Goal: Task Accomplishment & Management: Manage account settings

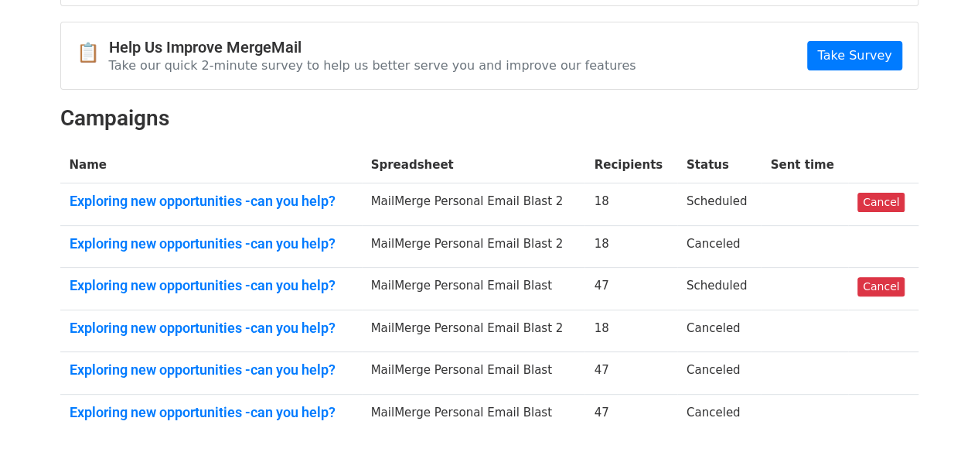
scroll to position [135, 0]
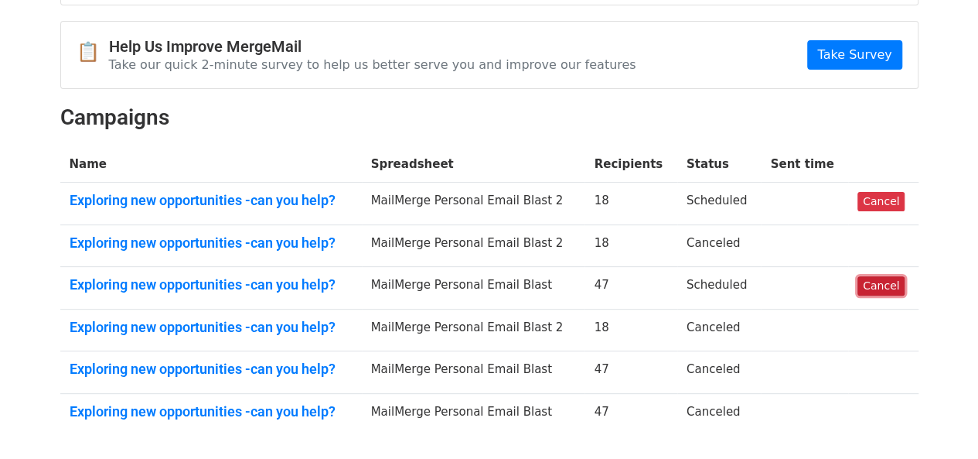
click at [872, 289] on link "Cancel" at bounding box center [881, 285] width 47 height 19
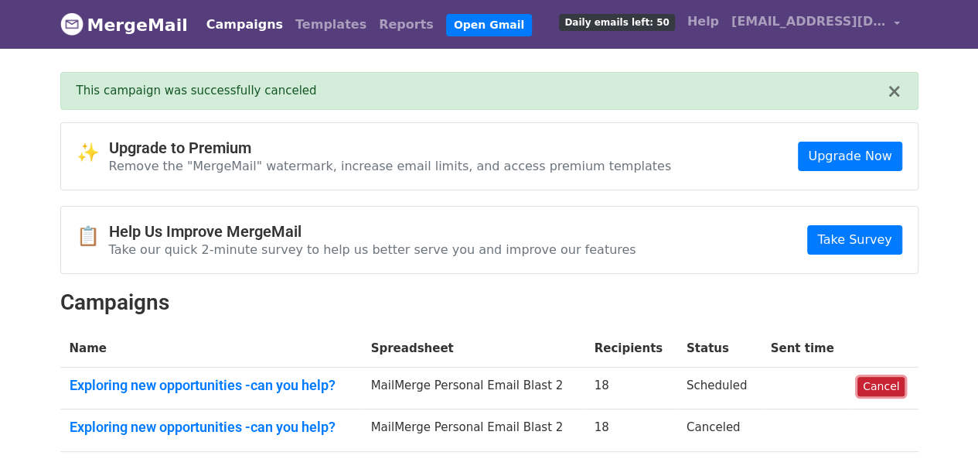
click at [878, 387] on link "Cancel" at bounding box center [881, 386] width 47 height 19
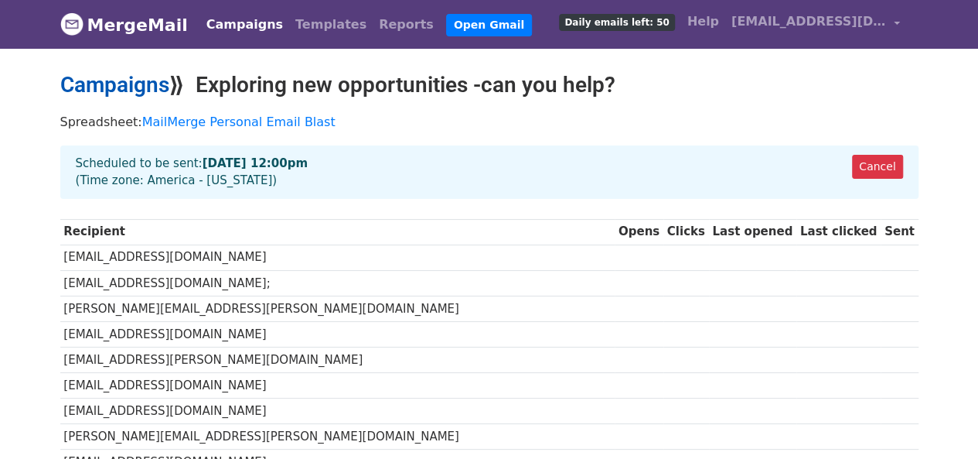
click at [156, 90] on link "Campaigns" at bounding box center [114, 85] width 109 height 26
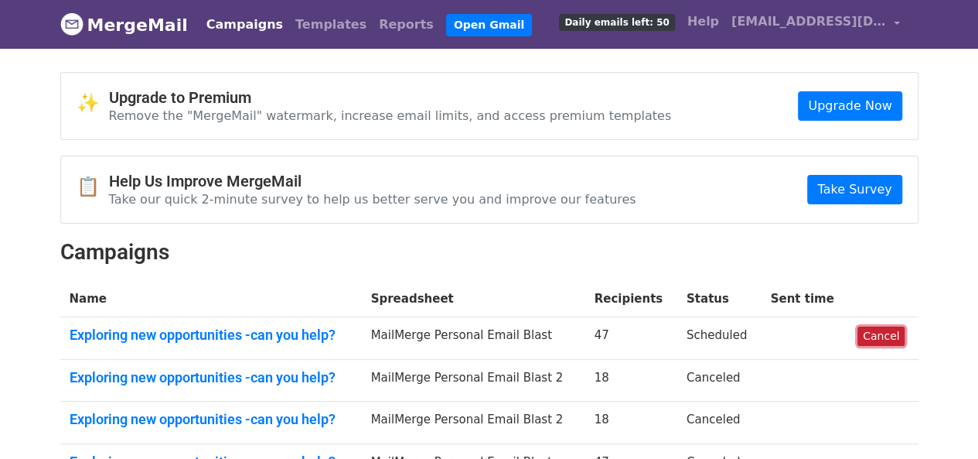
click at [872, 329] on link "Cancel" at bounding box center [881, 335] width 47 height 19
click at [712, 19] on link "Help" at bounding box center [703, 21] width 44 height 31
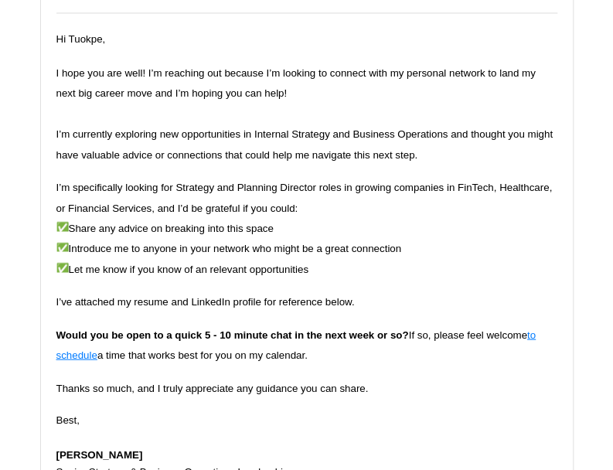
scroll to position [886, 0]
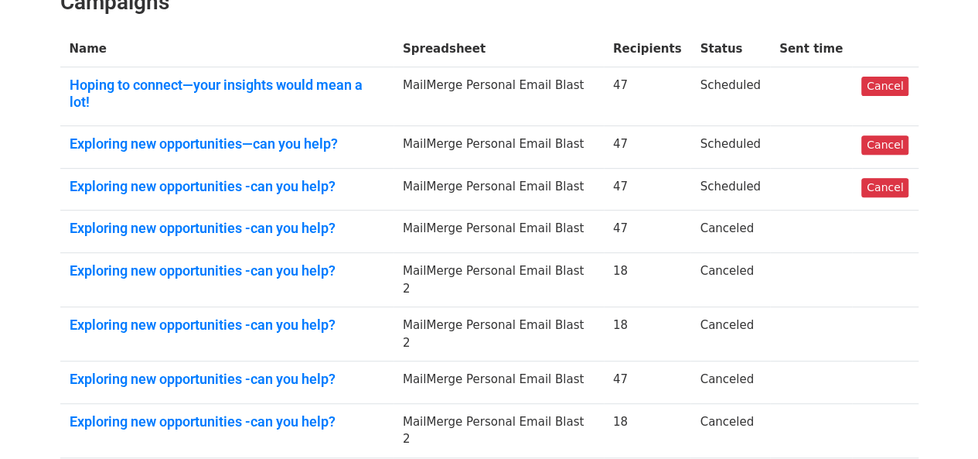
scroll to position [249, 0]
click at [883, 179] on link "Cancel" at bounding box center [884, 188] width 47 height 19
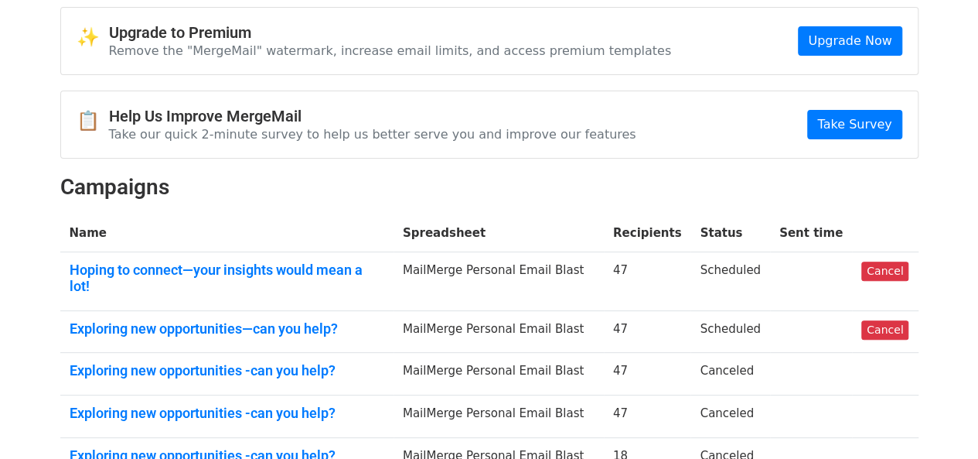
scroll to position [129, 0]
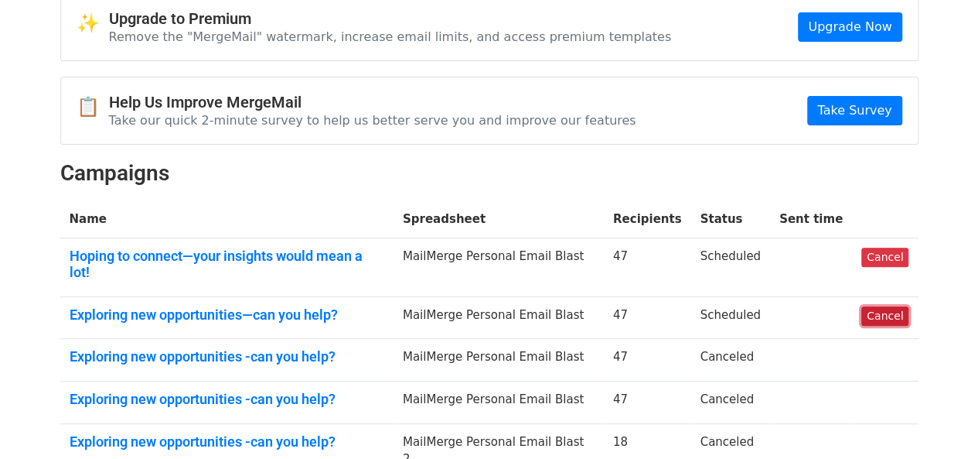
click at [883, 306] on link "Cancel" at bounding box center [884, 315] width 47 height 19
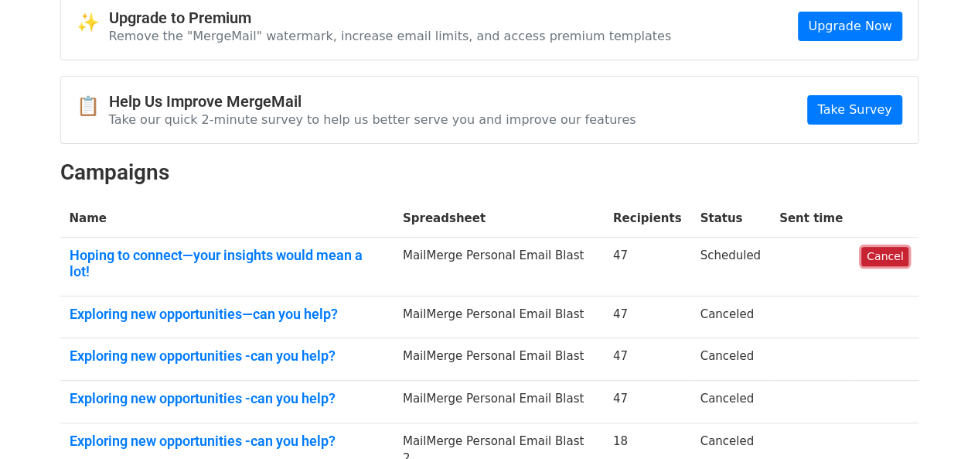
click at [874, 258] on link "Cancel" at bounding box center [884, 256] width 47 height 19
